Goal: Book appointment/travel/reservation

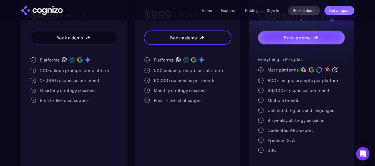
scroll to position [111, 0]
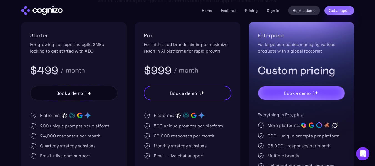
click at [80, 96] on div "Book a demo" at bounding box center [69, 93] width 27 height 7
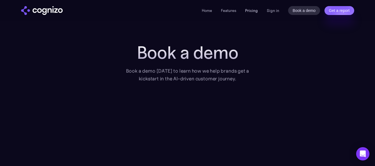
click at [252, 11] on link "Pricing" at bounding box center [251, 10] width 13 height 5
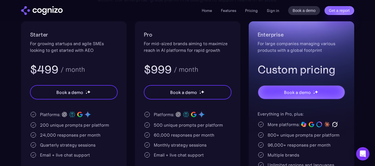
scroll to position [111, 0]
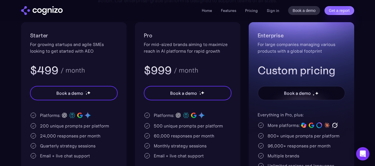
click at [283, 93] on div "Book a demo" at bounding box center [301, 93] width 87 height 13
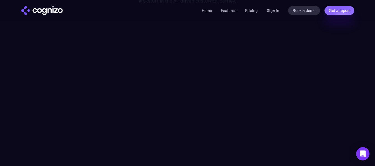
scroll to position [83, 0]
